Goal: Task Accomplishment & Management: Manage account settings

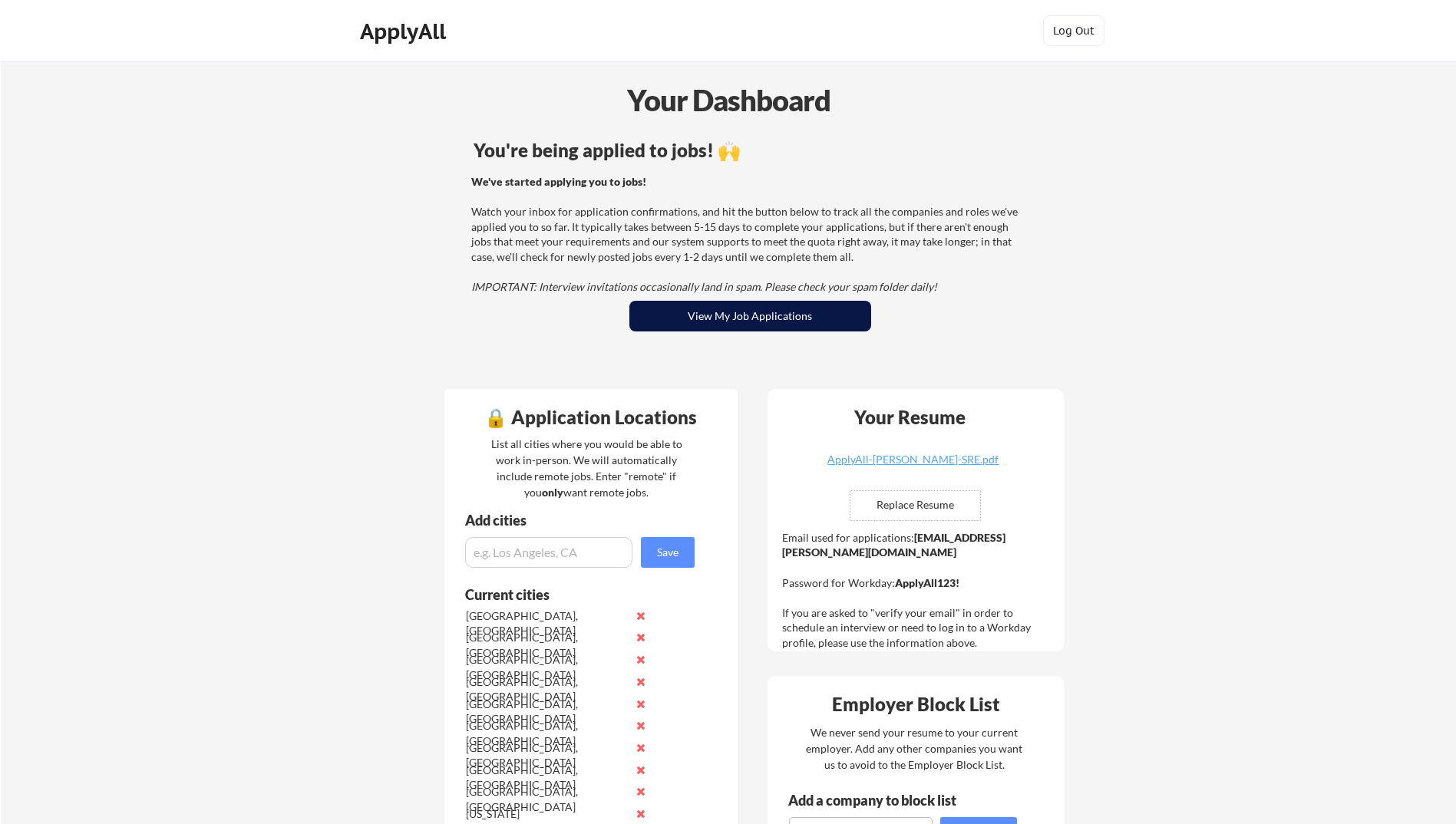
click at [733, 318] on button "View My Job Applications" at bounding box center [750, 316] width 241 height 31
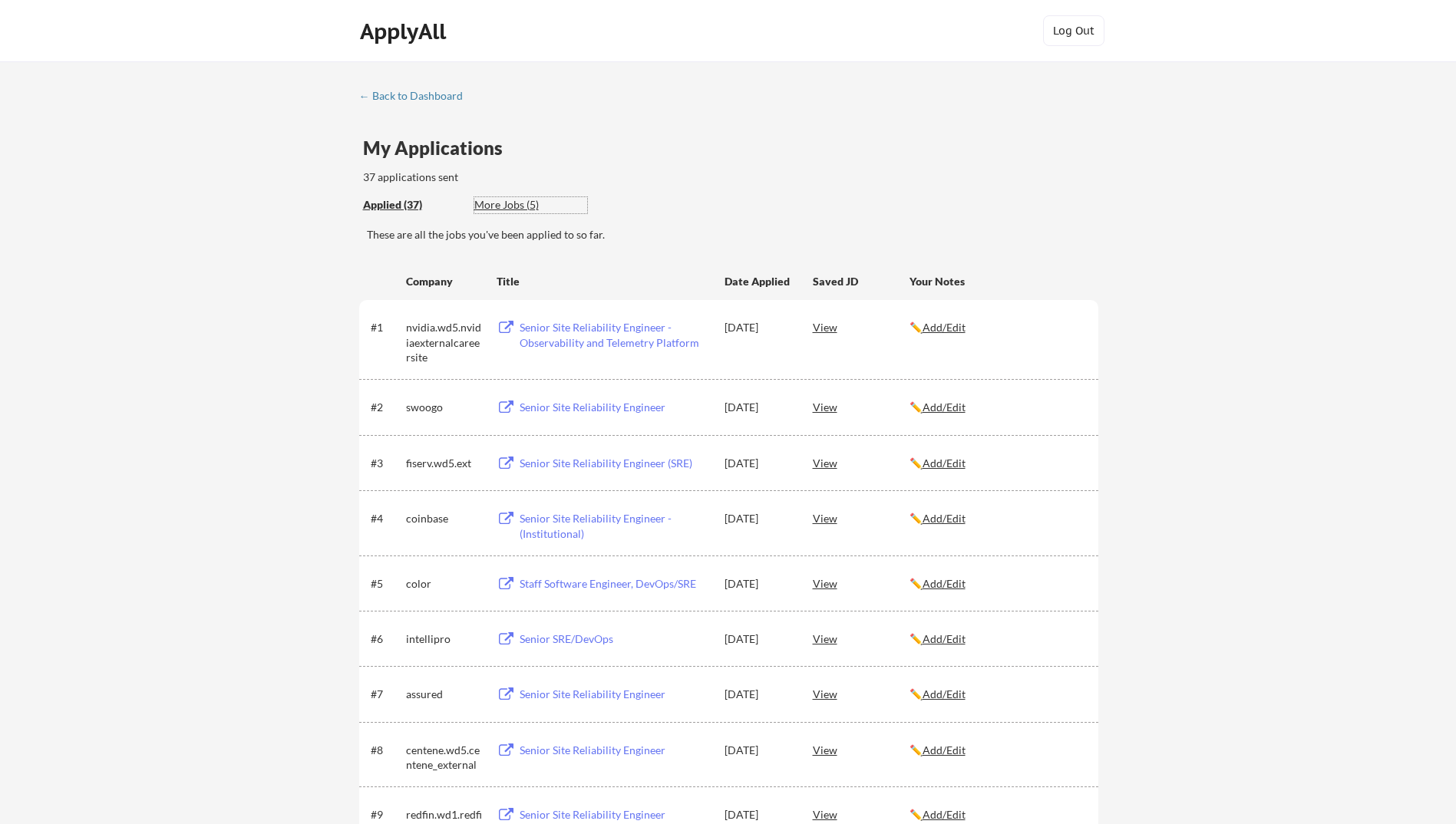
click at [519, 206] on div "More Jobs (5)" at bounding box center [530, 204] width 113 height 15
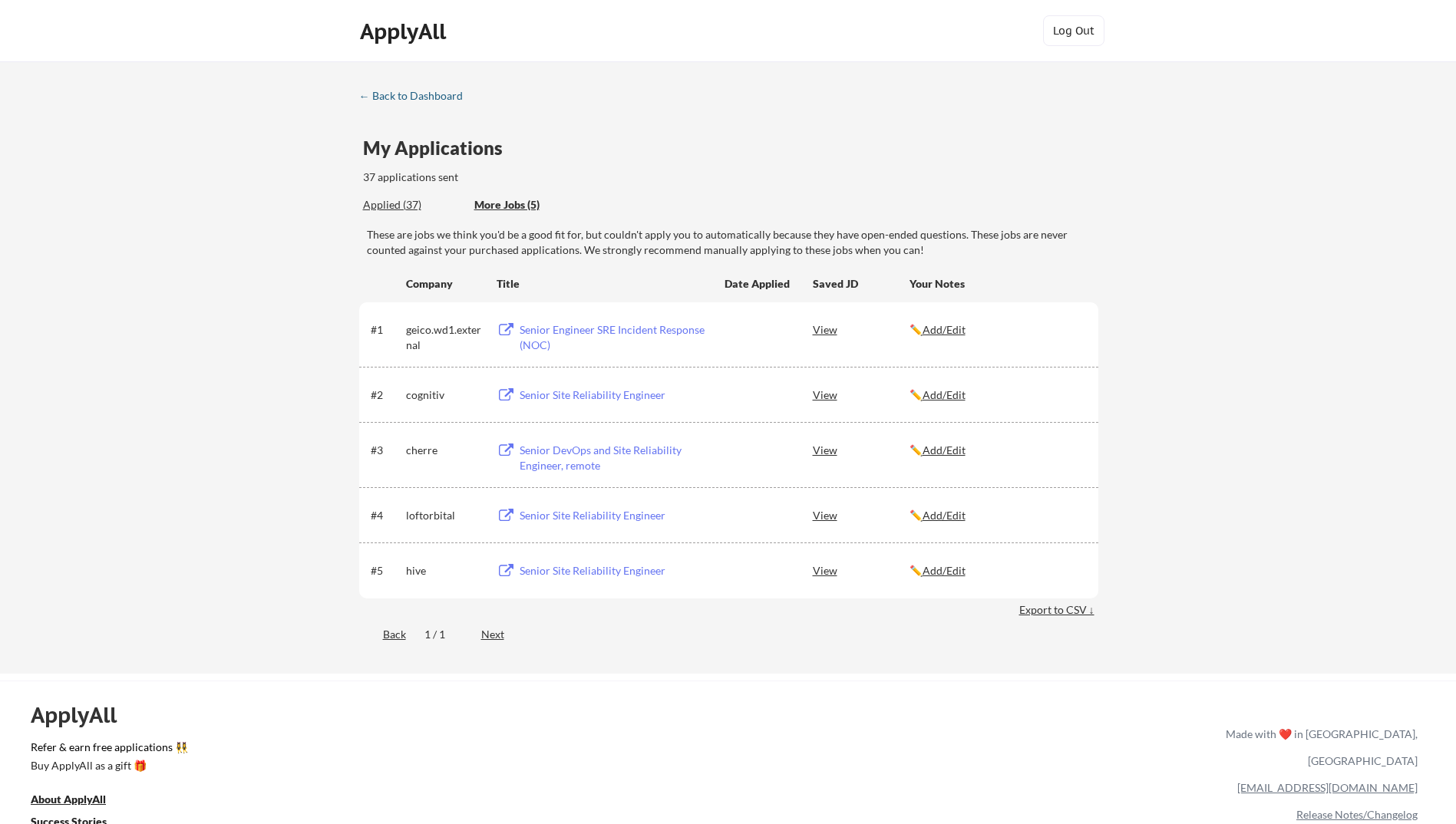
click at [363, 97] on div "← Back to Dashboard" at bounding box center [416, 96] width 115 height 11
